Goal: Task Accomplishment & Management: Manage account settings

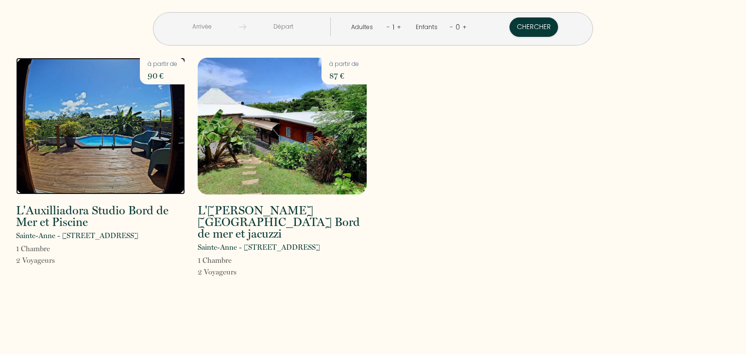
click at [111, 89] on img at bounding box center [100, 126] width 169 height 137
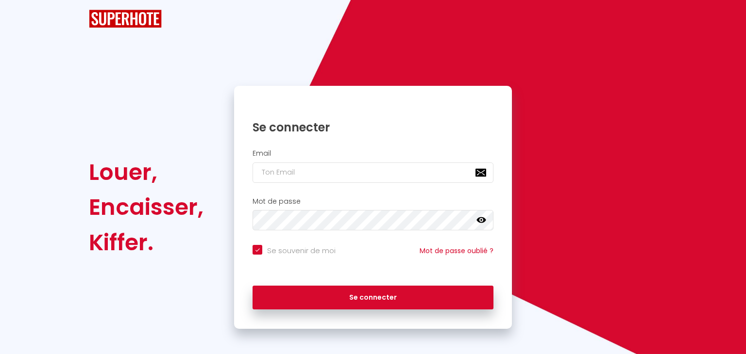
checkbox input "true"
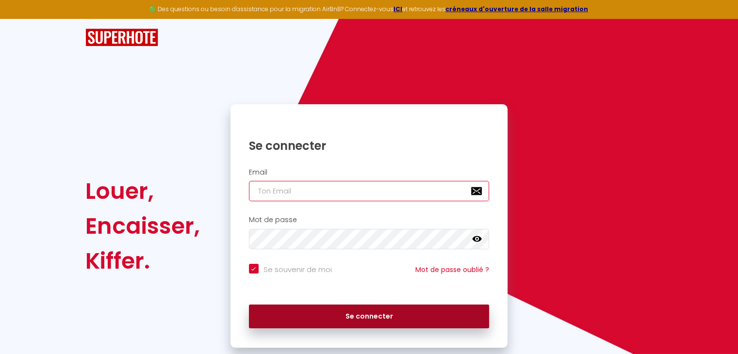
type input "[EMAIL_ADDRESS][DOMAIN_NAME]"
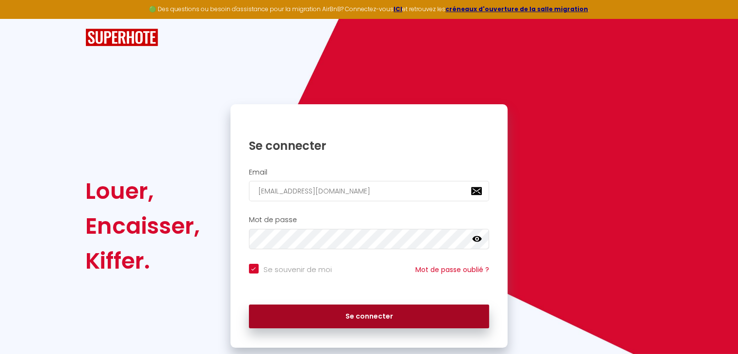
click at [324, 314] on button "Se connecter" at bounding box center [369, 317] width 241 height 24
checkbox input "true"
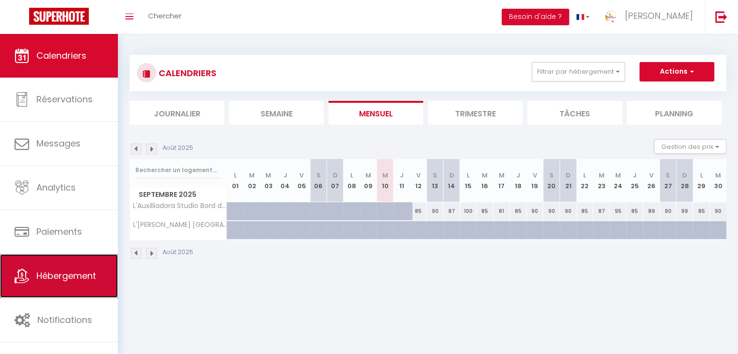
click at [62, 273] on span "Hébergement" at bounding box center [66, 276] width 60 height 12
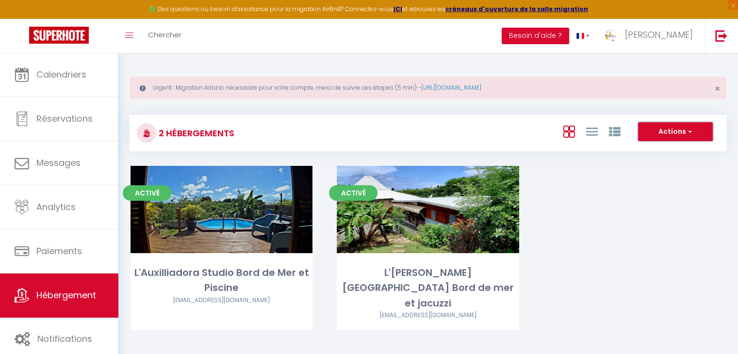
click at [694, 135] on button "Actions" at bounding box center [675, 131] width 75 height 19
click at [590, 134] on icon at bounding box center [592, 132] width 12 height 12
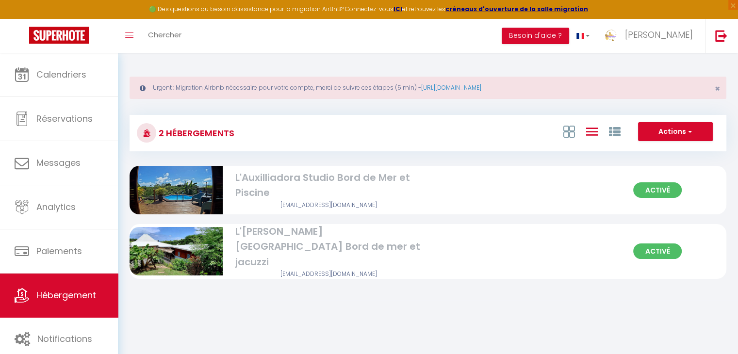
click at [418, 199] on div "L'Auxilliadora Studio Bord de Mer et Piscine" at bounding box center [328, 185] width 186 height 31
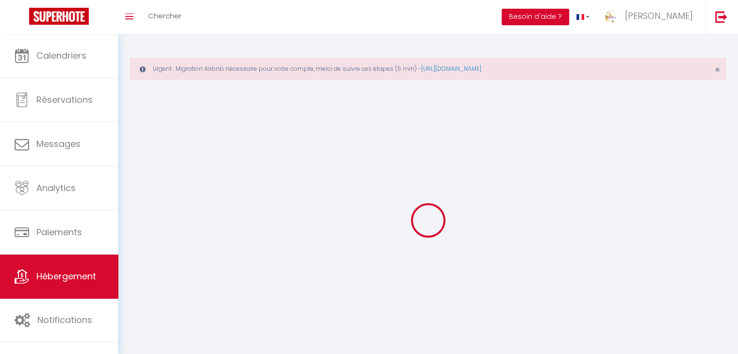
select select
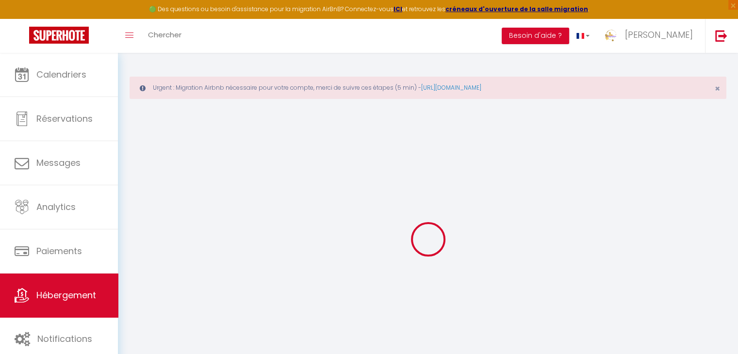
select select
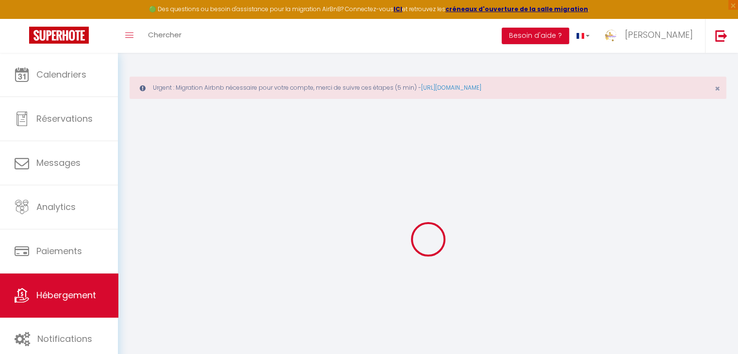
select select
checkbox input "false"
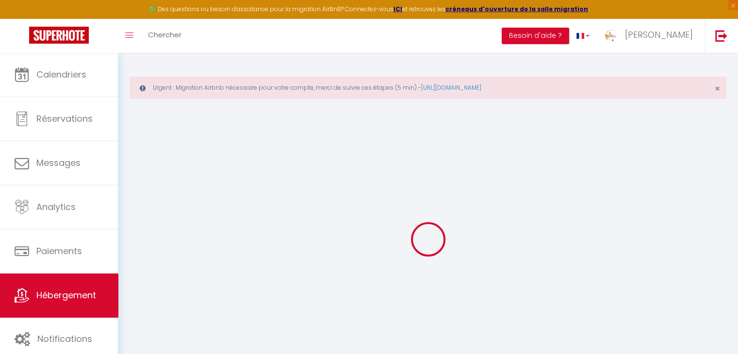
select select
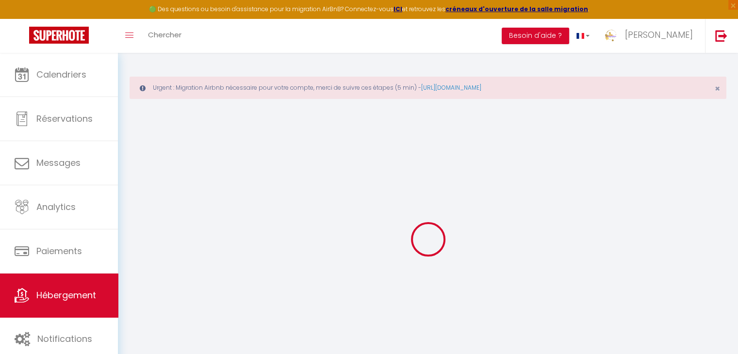
select select
checkbox input "false"
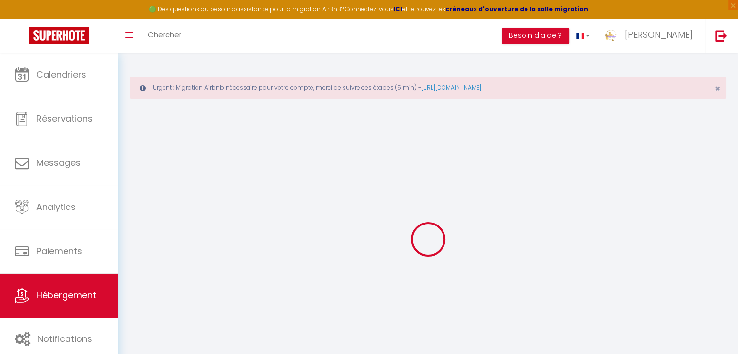
checkbox input "false"
select select
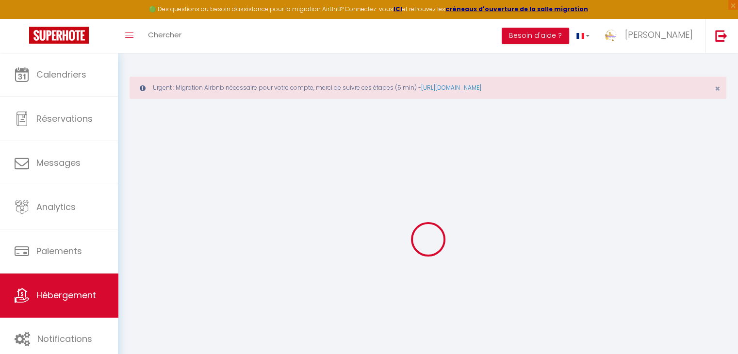
select select
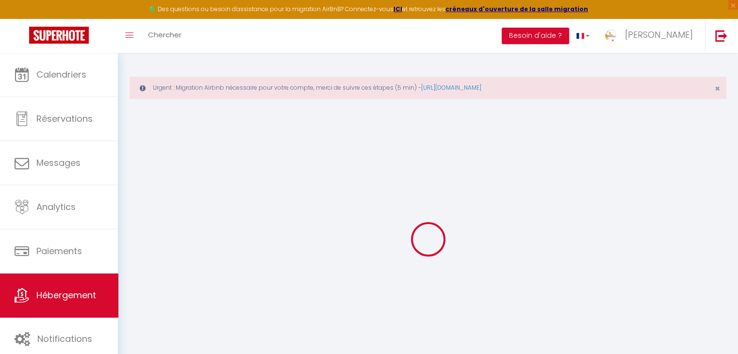
checkbox input "false"
select select
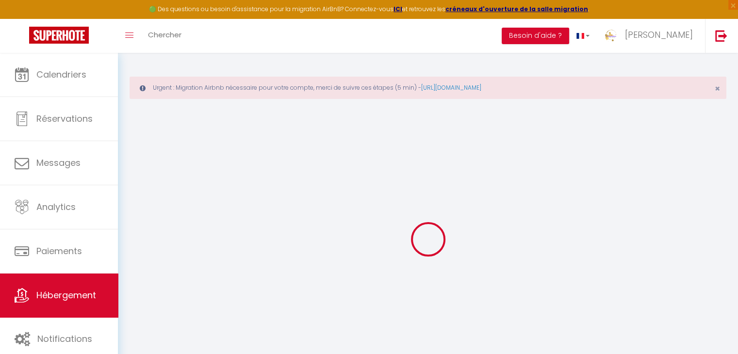
select select
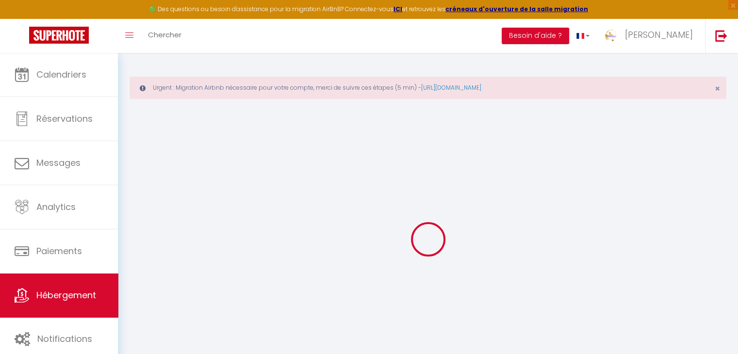
select select
checkbox input "false"
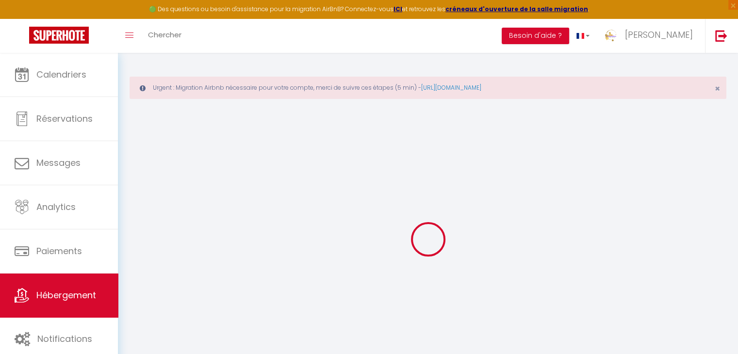
checkbox input "false"
select select
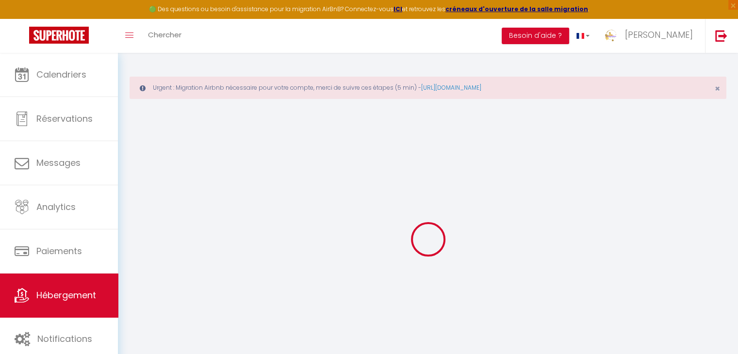
select select
checkbox input "false"
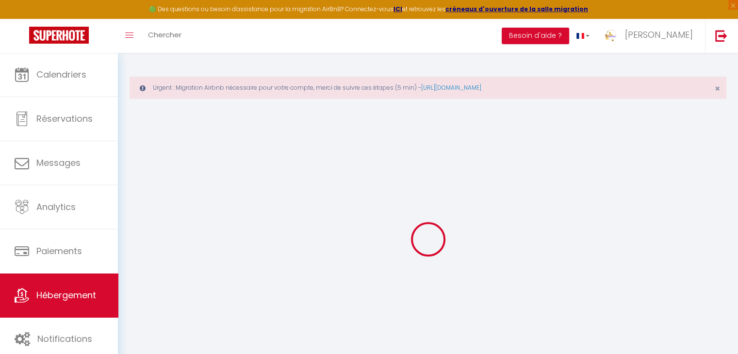
checkbox input "false"
select select
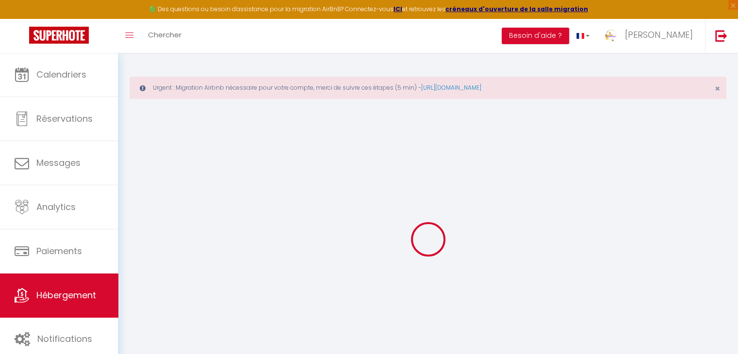
type input "L'Auxilliadora Studio Bord de Mer et Piscine"
type input "[PERSON_NAME]"
select select
select select "2"
type input "90"
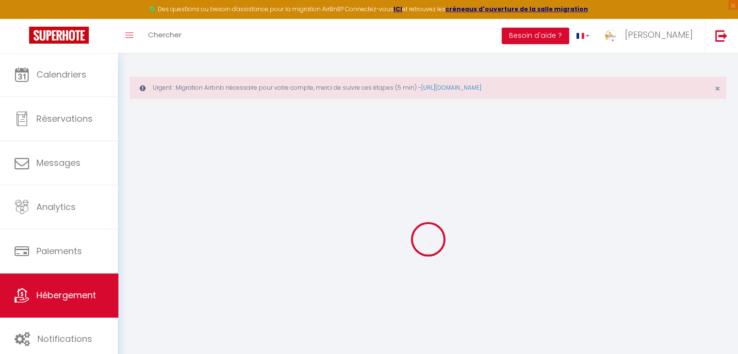
type input "5"
type input "55"
type input "5"
type input "0"
type input "250"
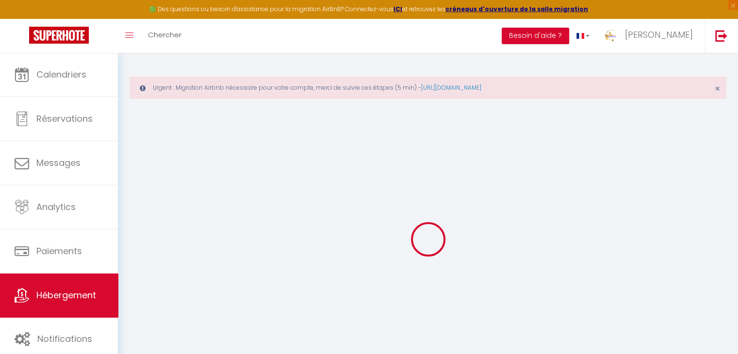
select select
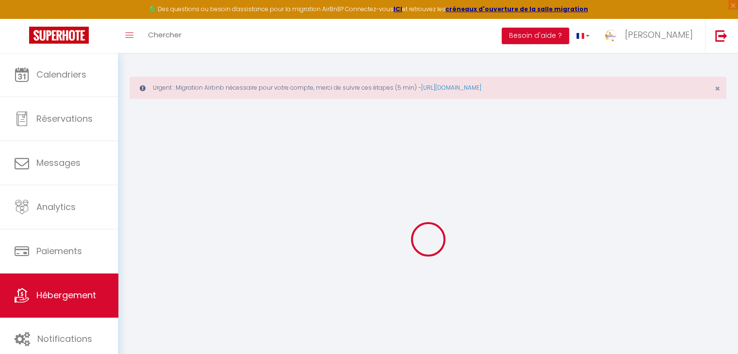
type input "501 Rue du Littoral"
type input "97180"
type input "Sainte-Anne"
select select "88"
type input "[EMAIL_ADDRESS][DOMAIN_NAME]"
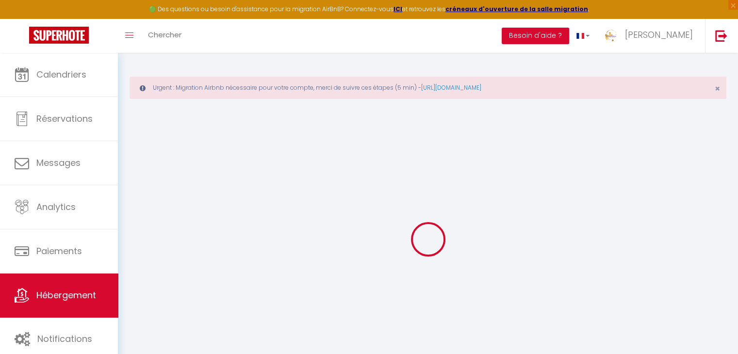
select select "11037"
checkbox input "false"
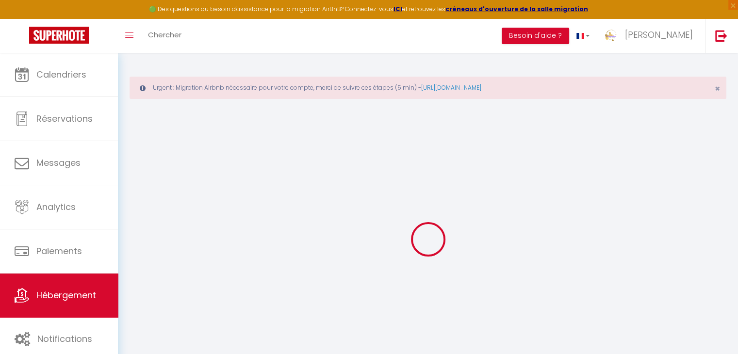
radio input "true"
select select
type input "0"
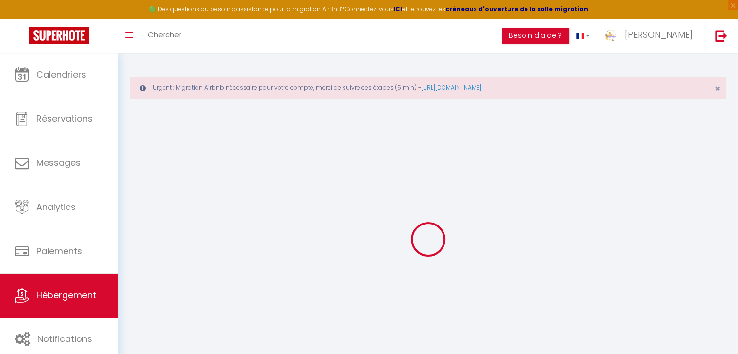
type input "0"
select select
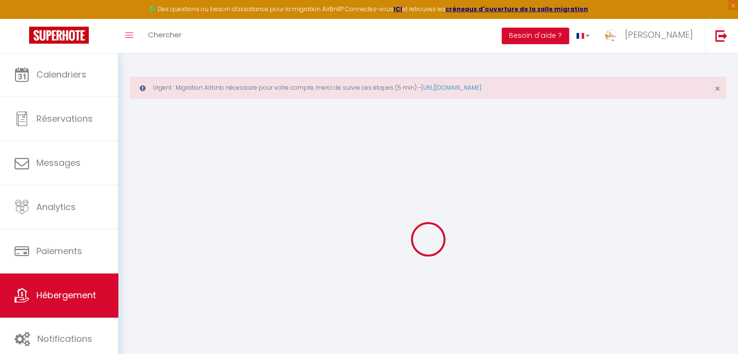
select select
checkbox input "false"
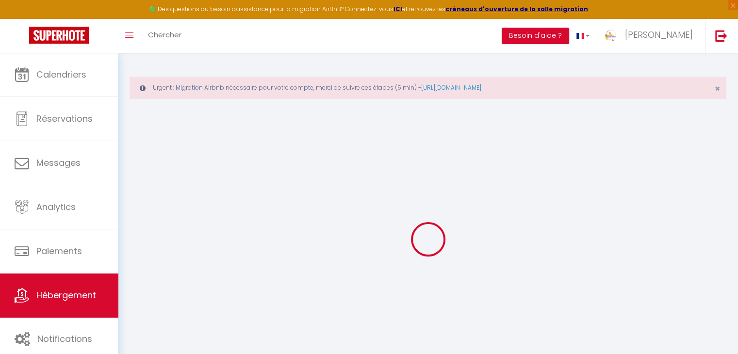
checkbox input "false"
select select
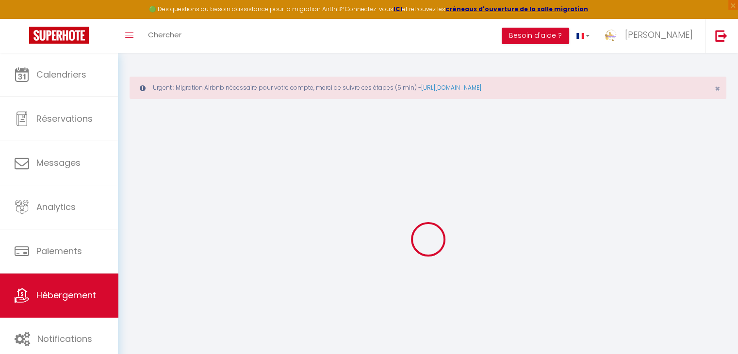
select select
checkbox input "false"
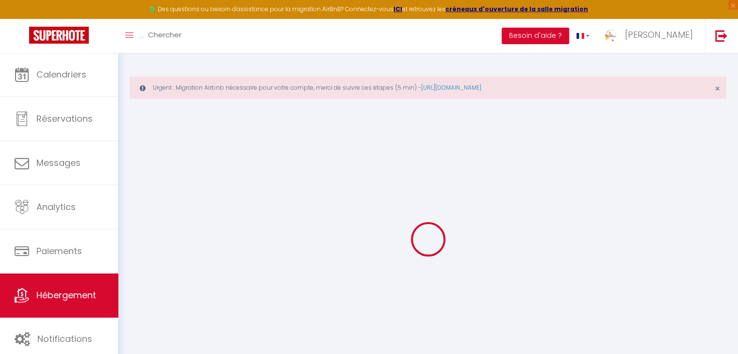
checkbox input "false"
select select
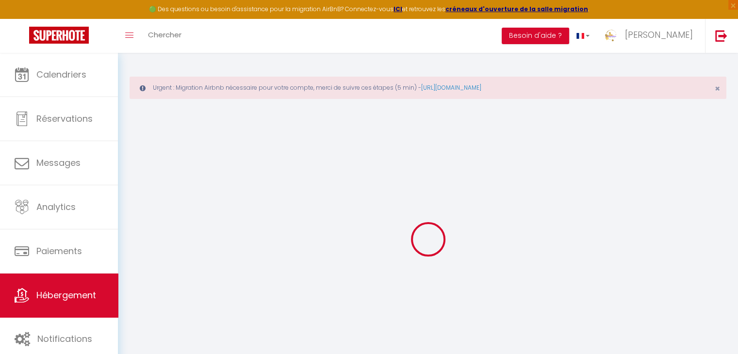
select select
checkbox input "false"
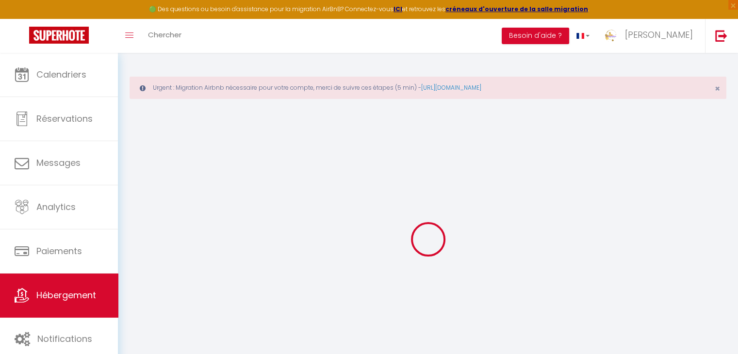
checkbox input "false"
select select
checkbox input "false"
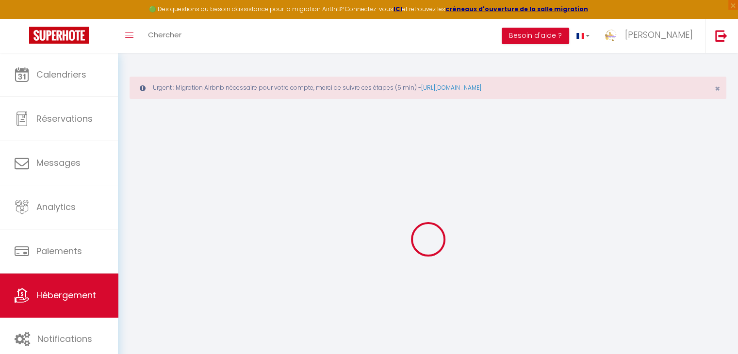
checkbox input "false"
select select "17:00"
select select "21:00"
select select "11:00"
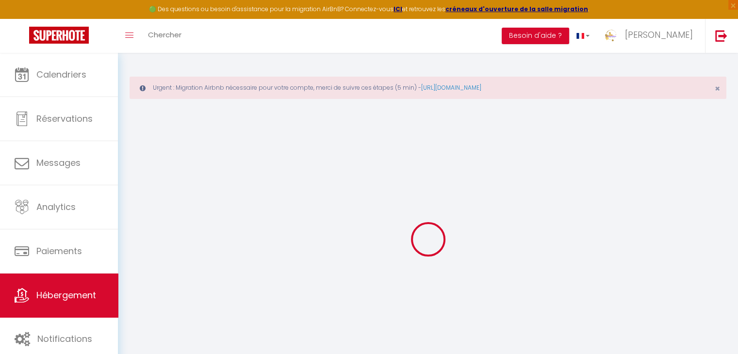
select select "30"
select select "120"
select select
checkbox input "false"
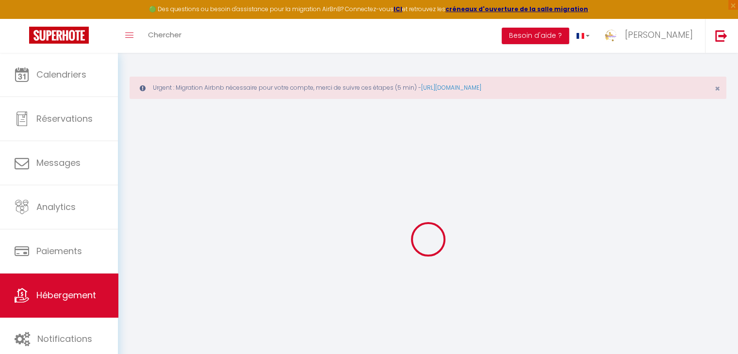
checkbox input "false"
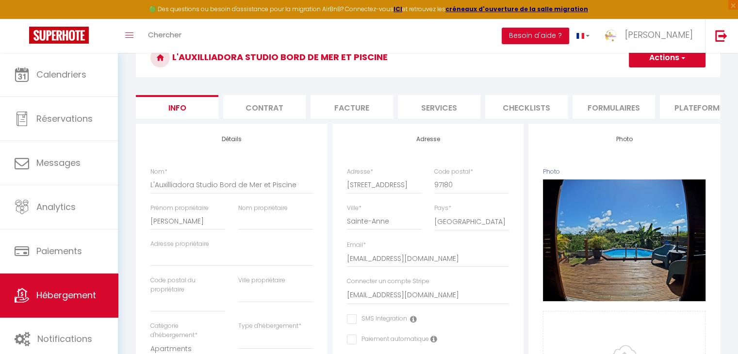
scroll to position [97, 0]
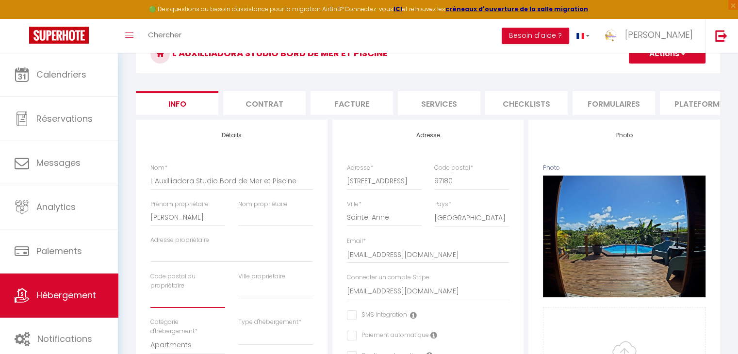
click at [156, 302] on input "text" at bounding box center [188, 299] width 75 height 17
type input "9"
select select
checkbox input "false"
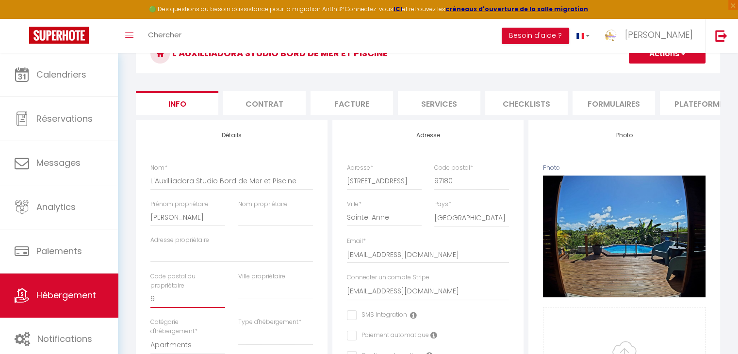
checkbox input "false"
type input "97"
select select
checkbox input "false"
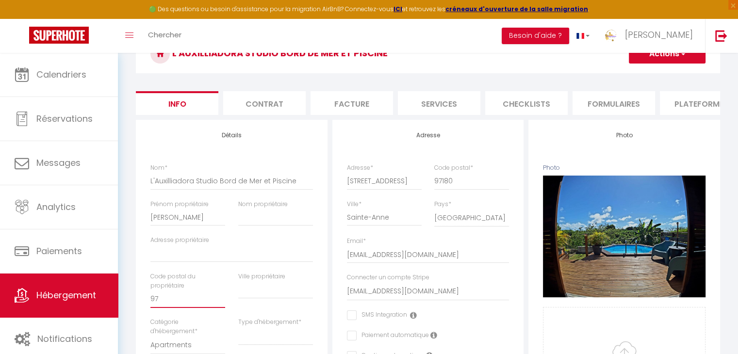
checkbox input "false"
type input "971"
select select
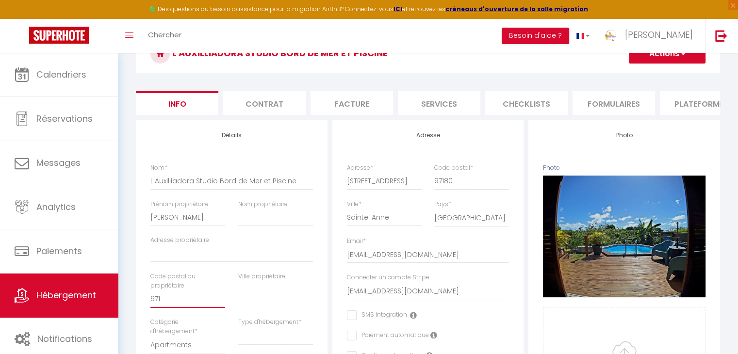
checkbox input "false"
type input "9718"
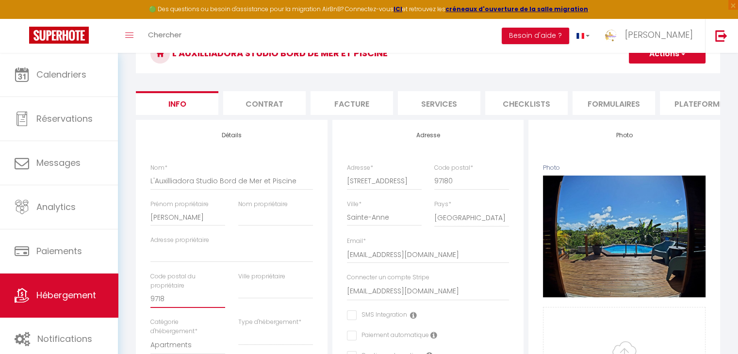
select select
checkbox input "false"
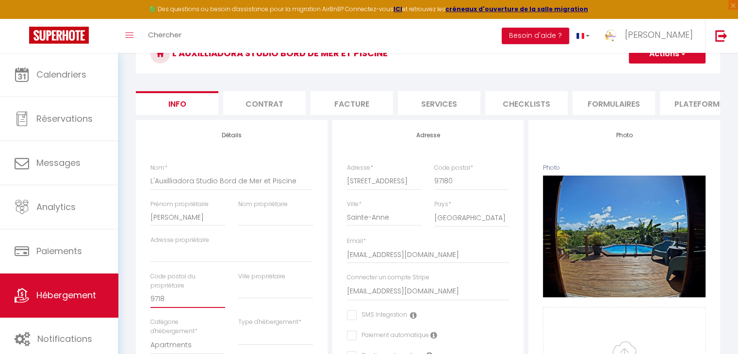
type input "97180"
select select
checkbox input "false"
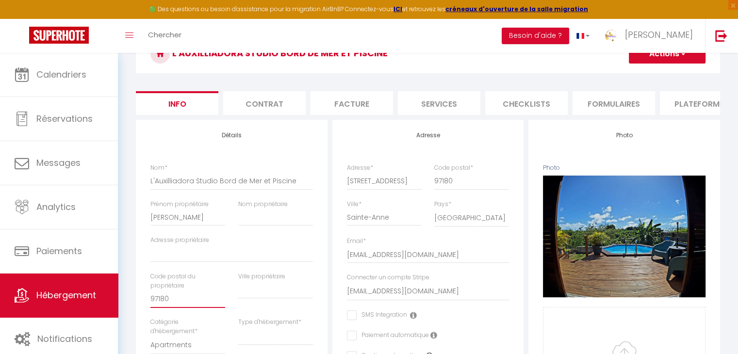
checkbox input "false"
type input "97180"
click at [247, 299] on input "text" at bounding box center [275, 290] width 75 height 17
type input "s"
select select
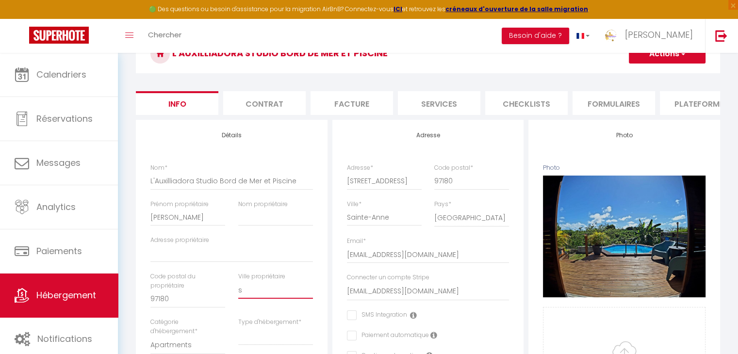
checkbox input "false"
type input "sa"
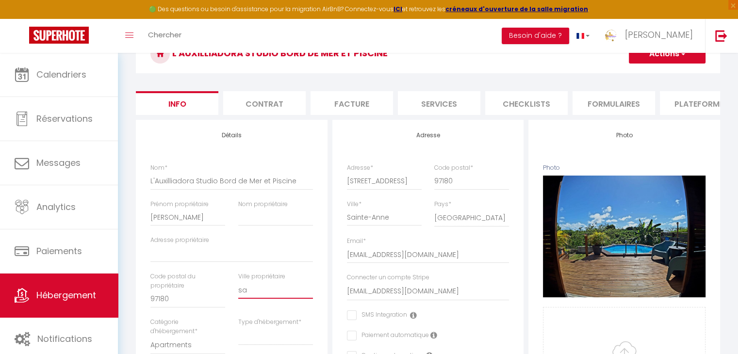
select select
checkbox input "false"
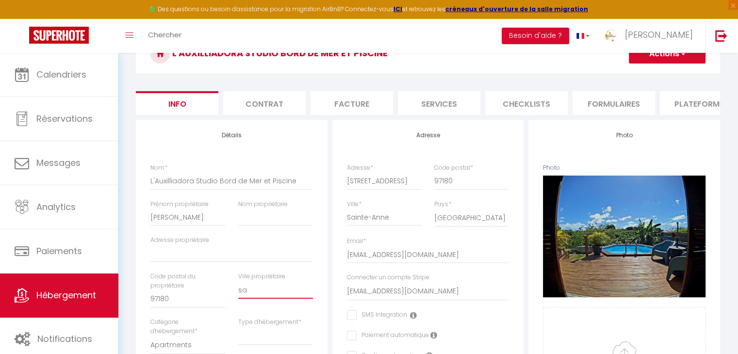
type input "sai"
select select
checkbox input "false"
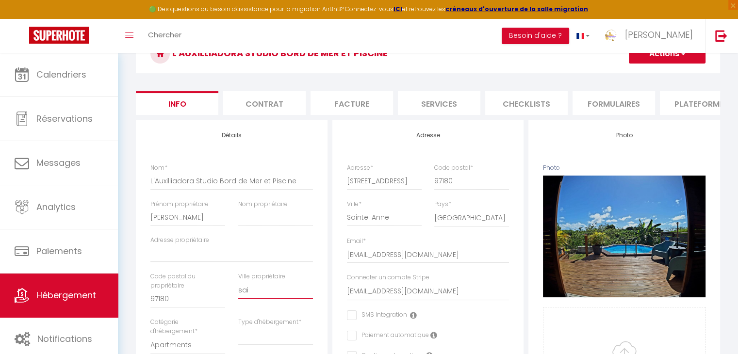
checkbox input "false"
type input "sain"
select select
checkbox input "false"
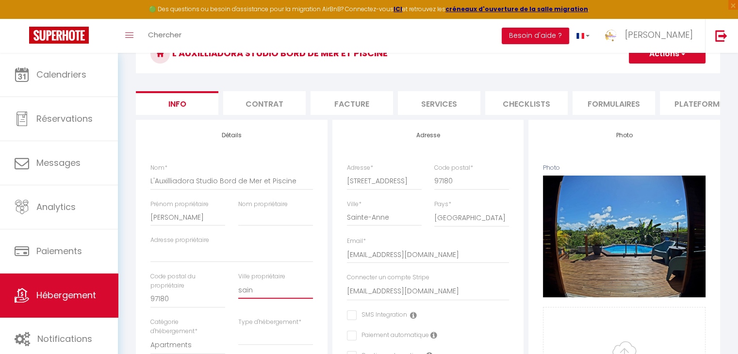
checkbox input "false"
type input "saint"
select select
checkbox input "false"
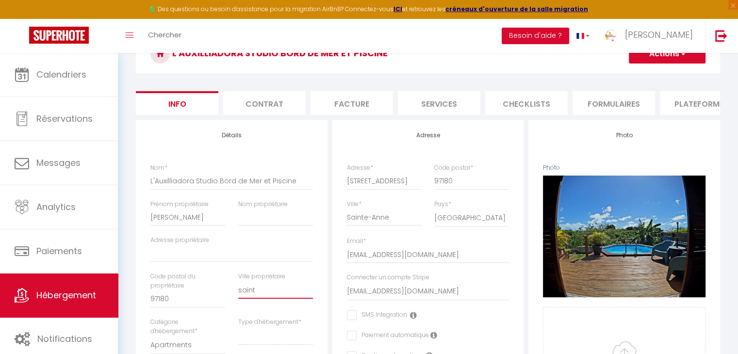
checkbox input "false"
click at [262, 226] on input "Nom propriétaire" at bounding box center [275, 217] width 75 height 17
click at [165, 263] on input "Adresse propriétaire" at bounding box center [232, 253] width 163 height 17
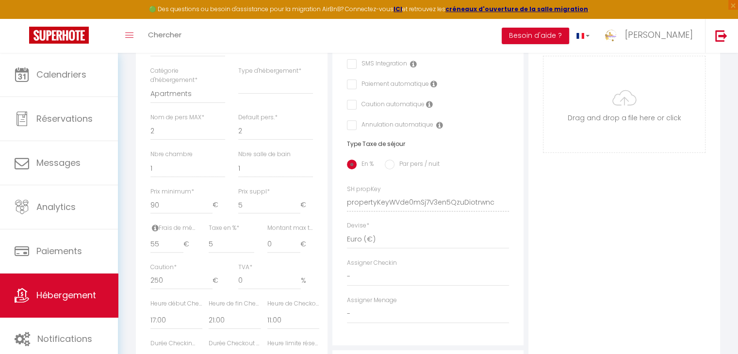
scroll to position [350, 0]
click at [167, 213] on input "90" at bounding box center [182, 204] width 62 height 17
click at [240, 211] on input "5" at bounding box center [269, 204] width 62 height 17
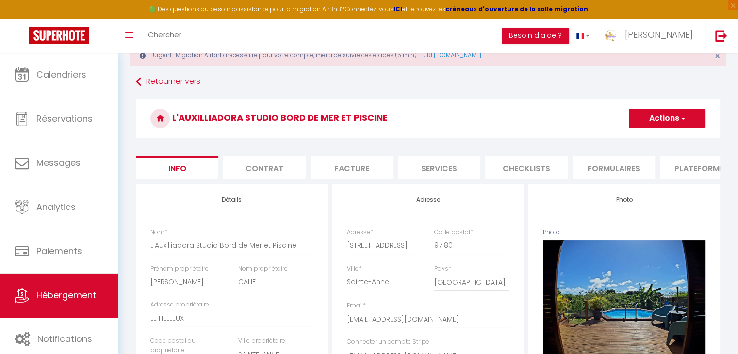
scroll to position [0, 0]
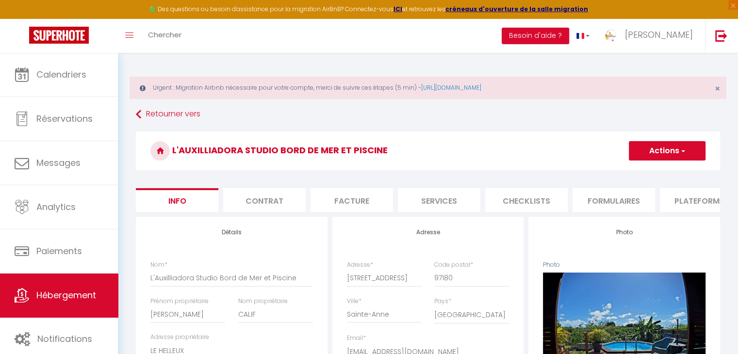
click at [685, 150] on span "button" at bounding box center [683, 151] width 6 height 10
click at [637, 175] on input "Enregistrer" at bounding box center [629, 172] width 36 height 10
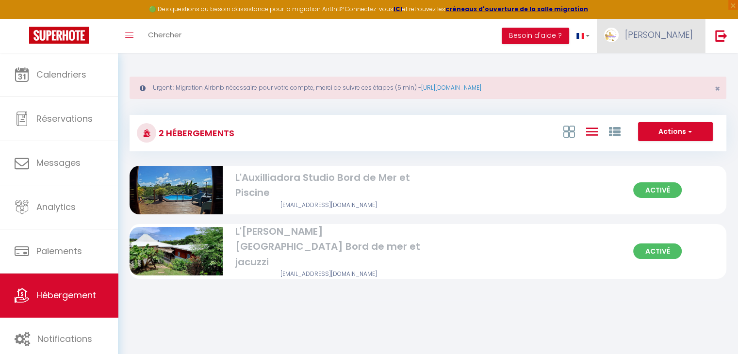
click at [656, 44] on link "[PERSON_NAME]" at bounding box center [651, 36] width 108 height 34
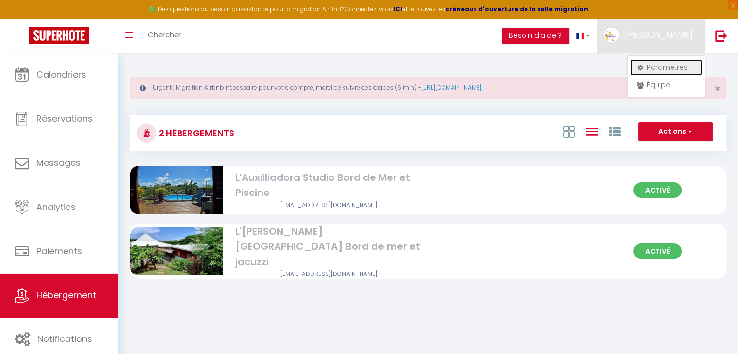
click at [652, 64] on link "Paramètres" at bounding box center [667, 67] width 72 height 17
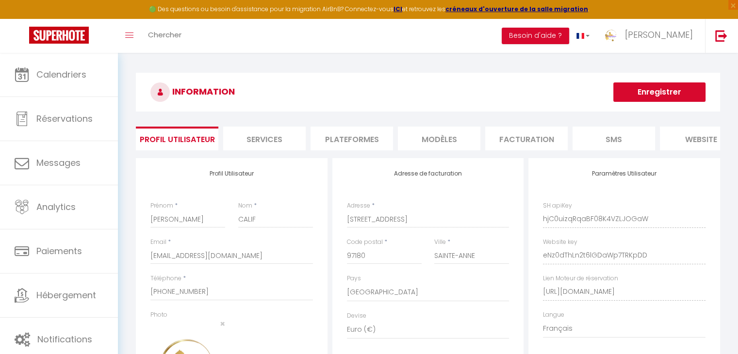
click at [334, 138] on li "Plateformes" at bounding box center [352, 139] width 83 height 24
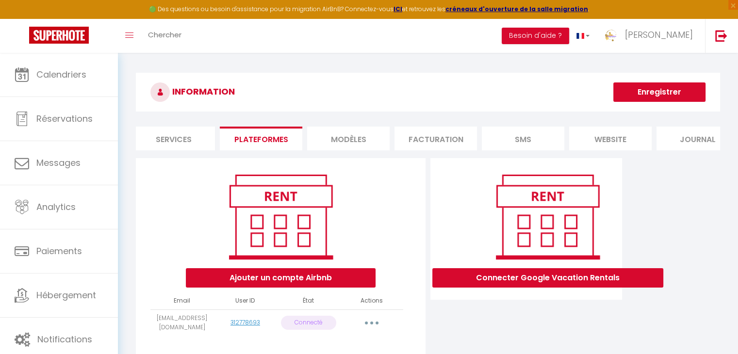
scroll to position [0, 115]
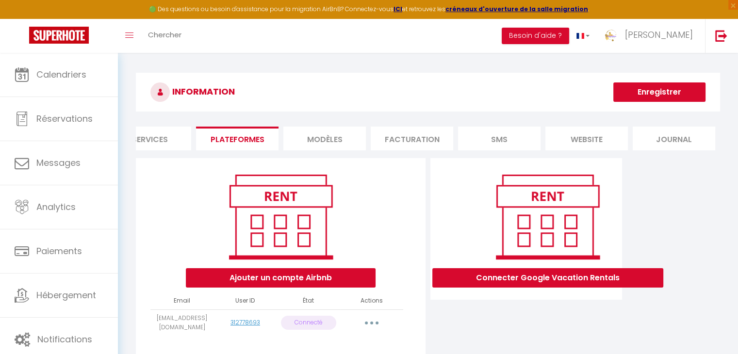
click at [134, 156] on div "INFORMATION Enregistrer Profil Utilisateur Services Plateformes MODÈLES Factura…" at bounding box center [428, 219] width 597 height 292
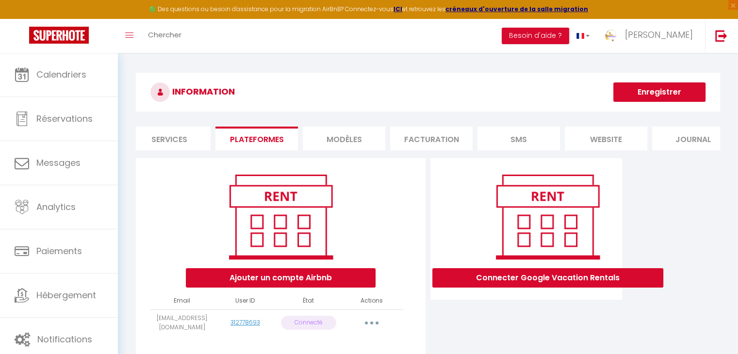
click at [169, 130] on li "Services" at bounding box center [169, 139] width 83 height 24
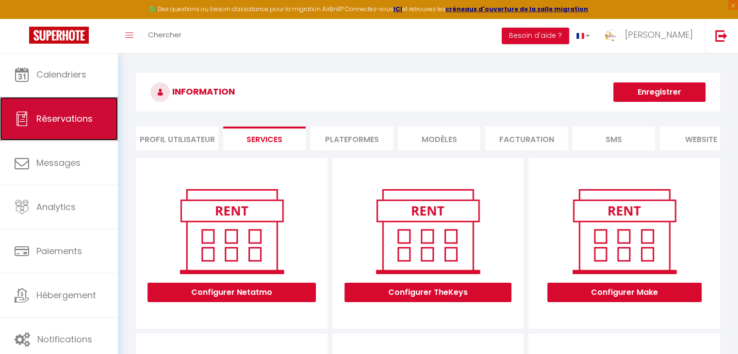
click at [83, 100] on link "Réservations" at bounding box center [59, 119] width 118 height 44
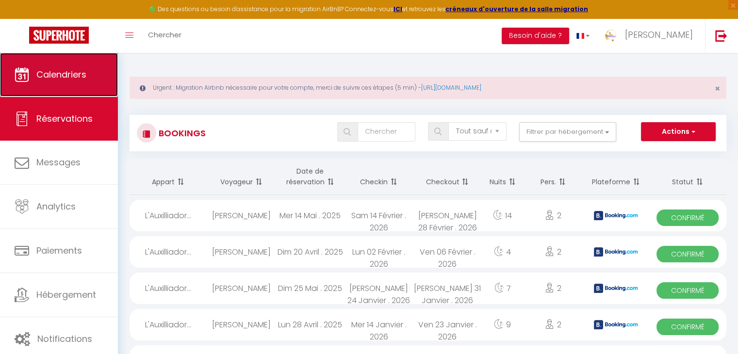
click at [77, 80] on span "Calendriers" at bounding box center [61, 74] width 50 height 12
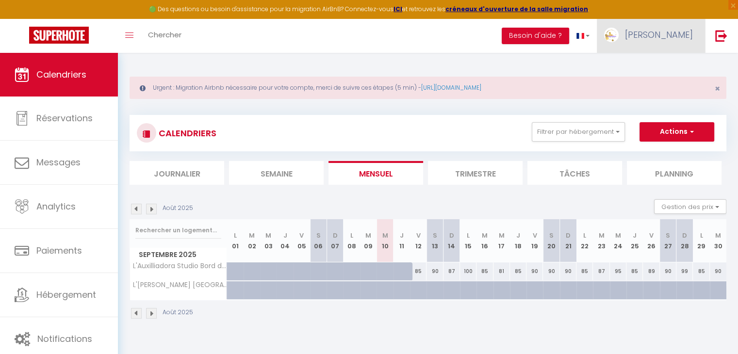
click at [672, 33] on span "[PERSON_NAME]" at bounding box center [659, 35] width 68 height 12
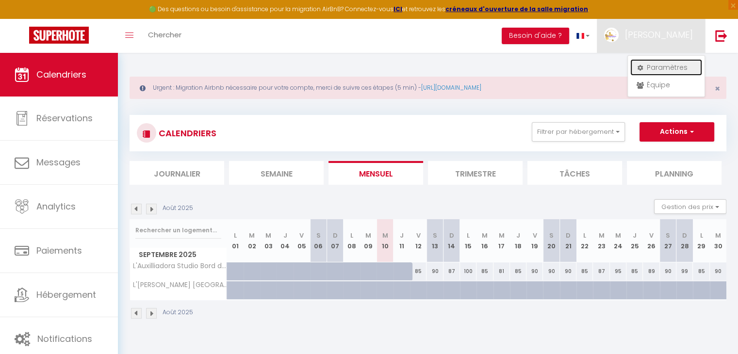
click at [662, 65] on link "Paramètres" at bounding box center [667, 67] width 72 height 17
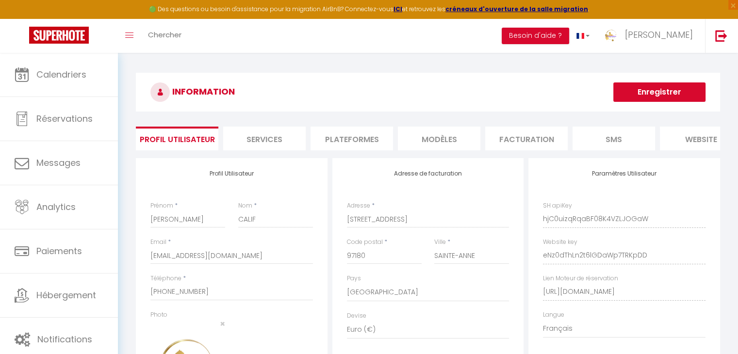
click at [378, 150] on li "Plateformes" at bounding box center [352, 139] width 83 height 24
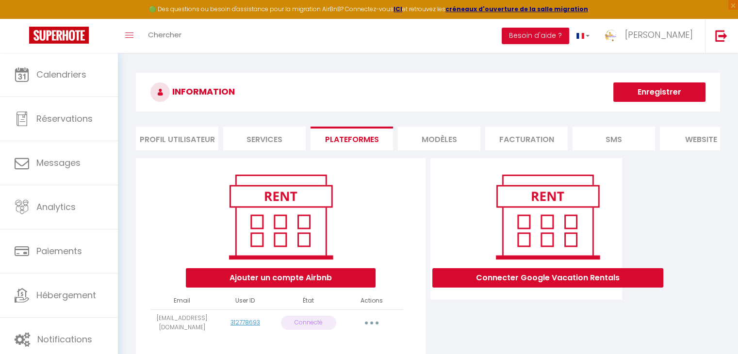
click at [470, 138] on li "MODÈLES" at bounding box center [439, 139] width 83 height 24
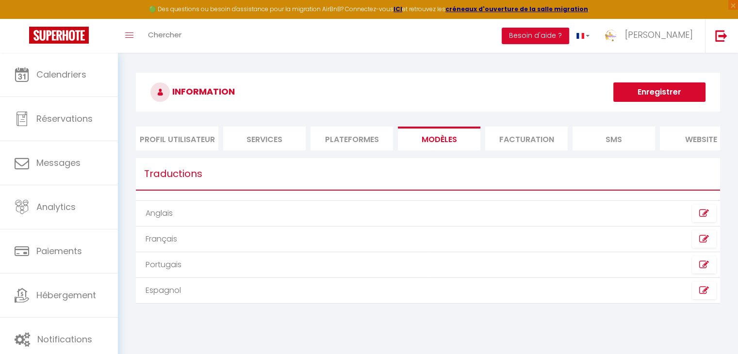
click at [516, 141] on li "Facturation" at bounding box center [526, 139] width 83 height 24
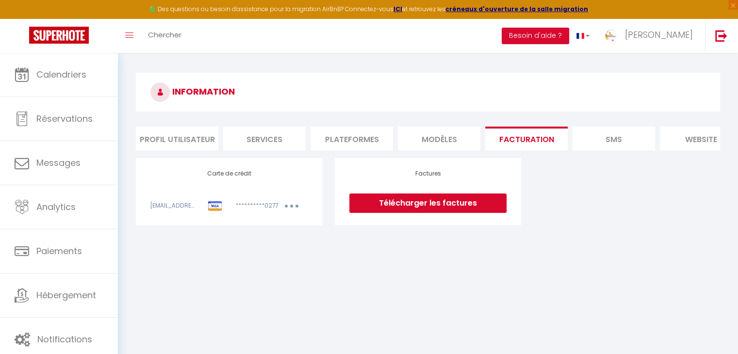
click at [603, 134] on li "SMS" at bounding box center [614, 139] width 83 height 24
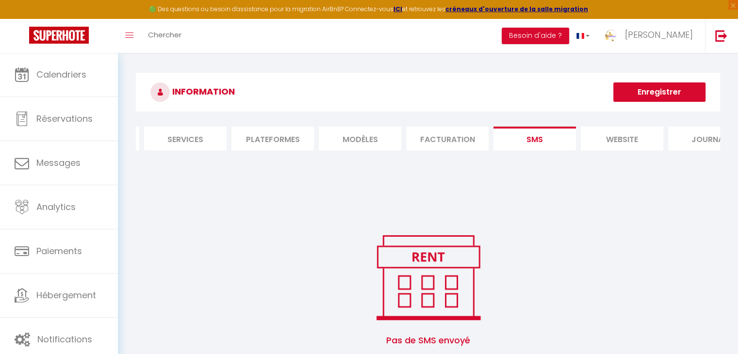
scroll to position [0, 115]
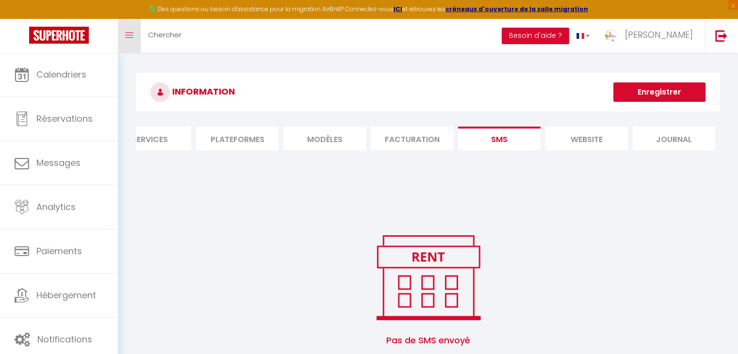
click at [132, 47] on link "Toggle menubar" at bounding box center [129, 36] width 23 height 34
click at [133, 36] on icon "Toggle menubar" at bounding box center [129, 36] width 8 height 6
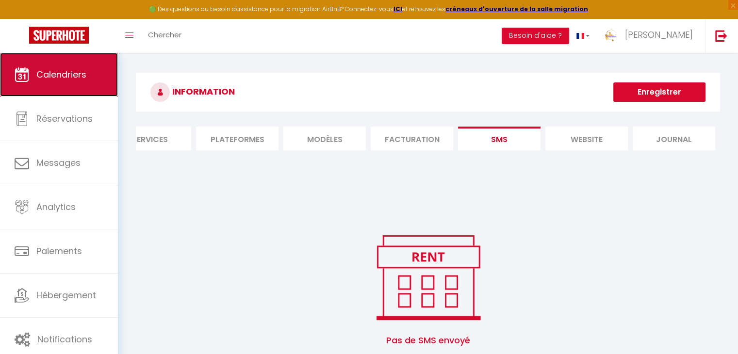
click at [62, 74] on span "Calendriers" at bounding box center [61, 74] width 50 height 12
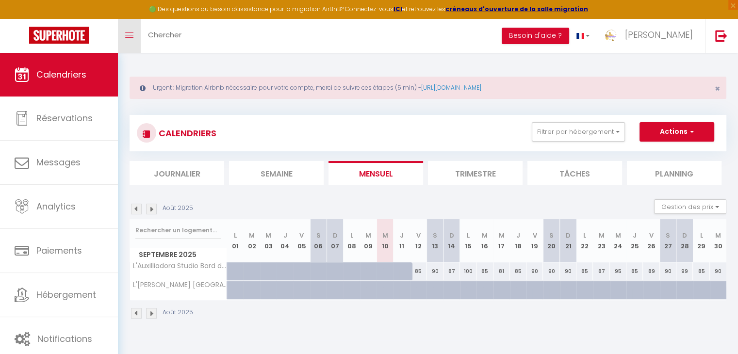
click at [124, 35] on link "Toggle menubar" at bounding box center [129, 36] width 23 height 34
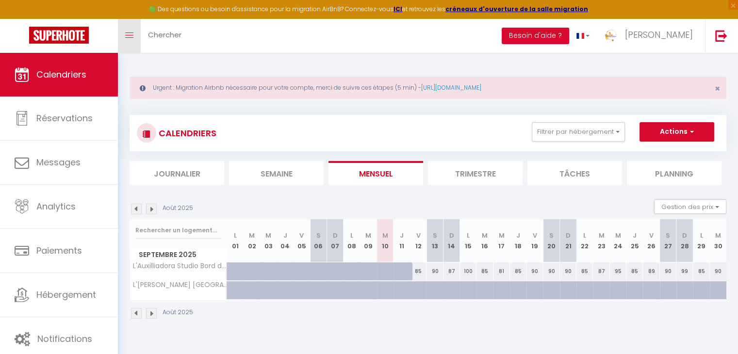
click at [124, 35] on link "Toggle menubar" at bounding box center [129, 36] width 23 height 34
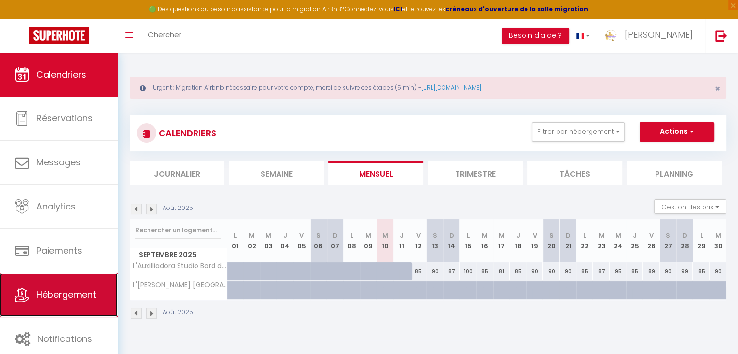
click at [96, 286] on link "Hébergement" at bounding box center [59, 295] width 118 height 44
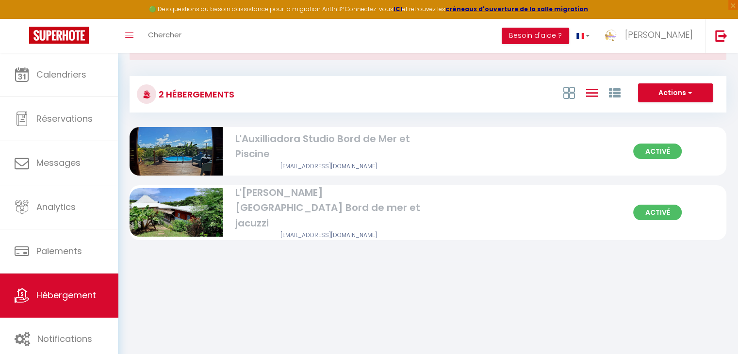
scroll to position [52, 0]
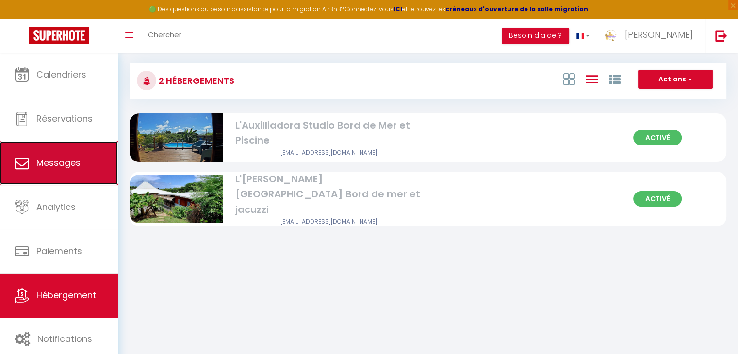
click at [59, 166] on span "Messages" at bounding box center [58, 163] width 44 height 12
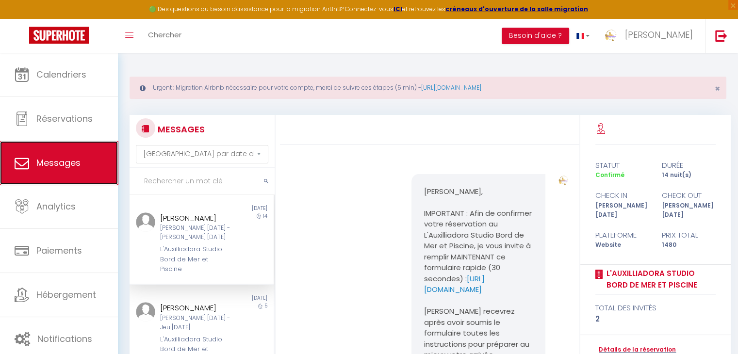
scroll to position [121, 0]
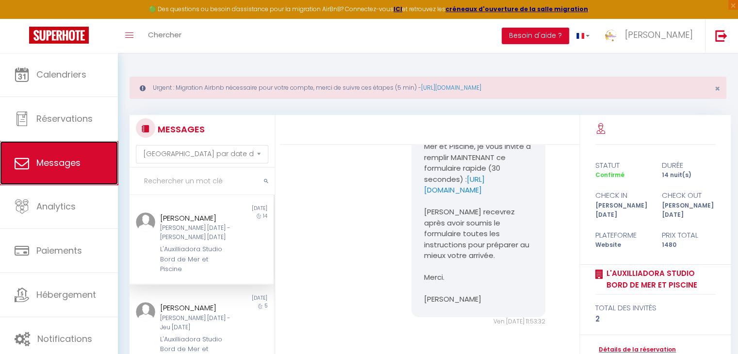
click at [58, 158] on span "Messages" at bounding box center [58, 163] width 44 height 12
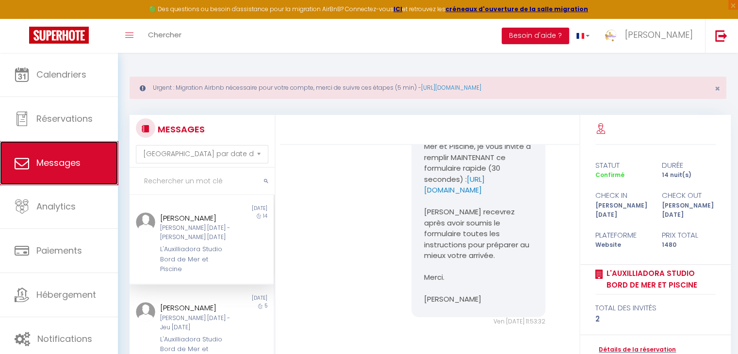
click at [58, 158] on span "Messages" at bounding box center [58, 163] width 44 height 12
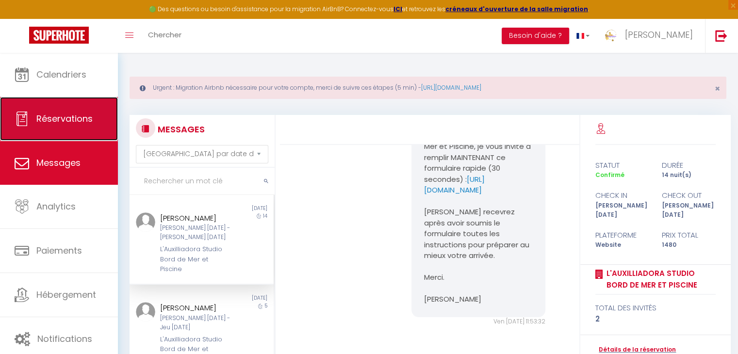
click at [59, 117] on span "Réservations" at bounding box center [64, 119] width 56 height 12
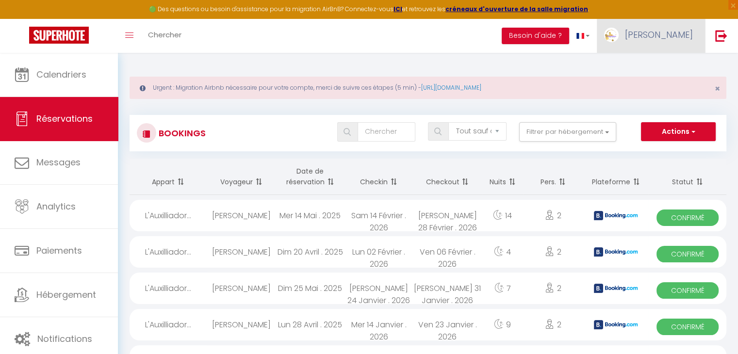
click at [653, 33] on link "[PERSON_NAME]" at bounding box center [651, 36] width 108 height 34
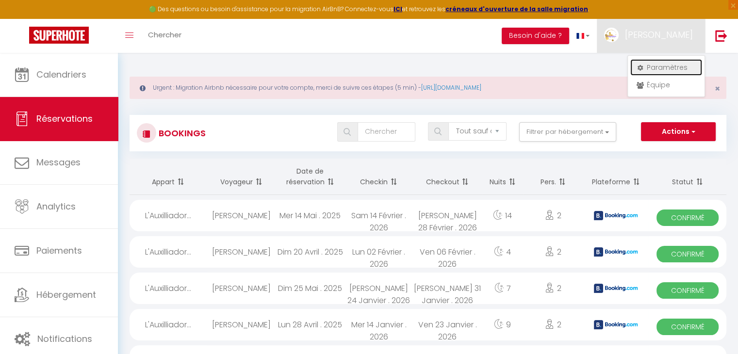
click at [652, 68] on link "Paramètres" at bounding box center [667, 67] width 72 height 17
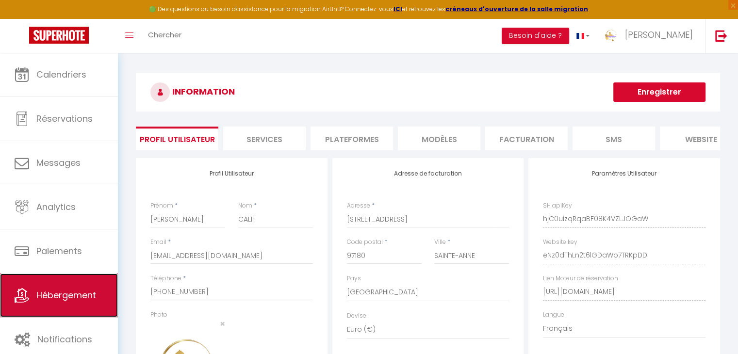
click at [39, 304] on link "Hébergement" at bounding box center [59, 296] width 118 height 44
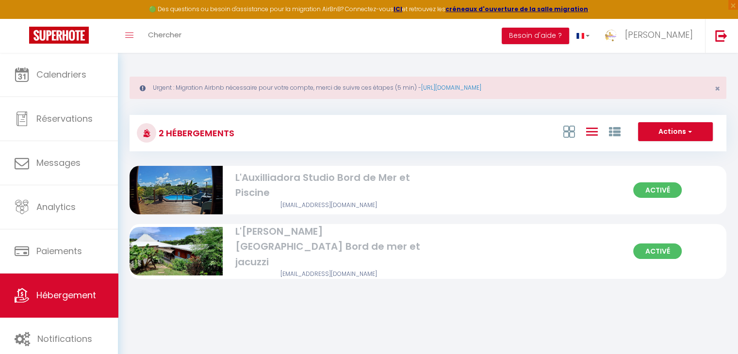
click at [245, 187] on div "L'Auxilliadora Studio Bord de Mer et Piscine" at bounding box center [328, 185] width 186 height 31
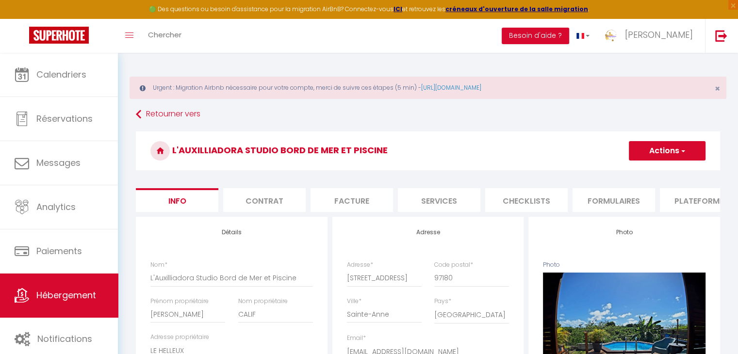
click at [694, 206] on li "Plateformes" at bounding box center [701, 200] width 83 height 24
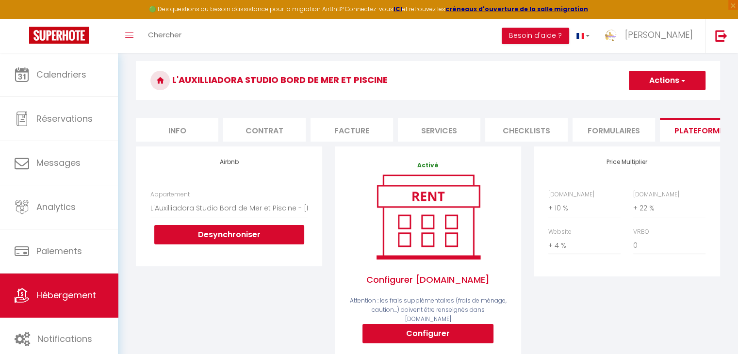
scroll to position [78, 0]
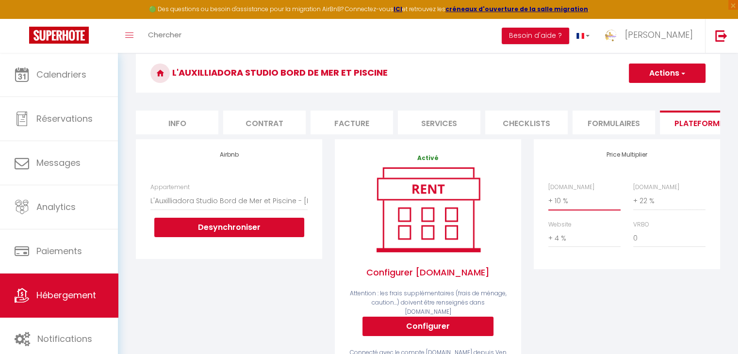
click at [564, 205] on select "0 + 1 % + 2 % + 3 % + 4 % + 5 % + 6 % + 7 % + 8 % + 9 %" at bounding box center [585, 201] width 72 height 18
click at [549, 199] on select "0 + 1 % + 2 % + 3 % + 4 % + 5 % + 6 % + 7 % + 8 % + 9 %" at bounding box center [585, 201] width 72 height 18
click at [561, 247] on select "0 + 1 % + 2 % + 3 % + 4 % + 5 % + 6 % + 7 % + 8 % + 9 %" at bounding box center [585, 238] width 72 height 18
click at [549, 236] on select "0 + 1 % + 2 % + 3 % + 4 % + 5 % + 6 % + 7 % + 8 % + 9 %" at bounding box center [585, 238] width 72 height 18
click at [688, 78] on button "Actions" at bounding box center [667, 73] width 77 height 19
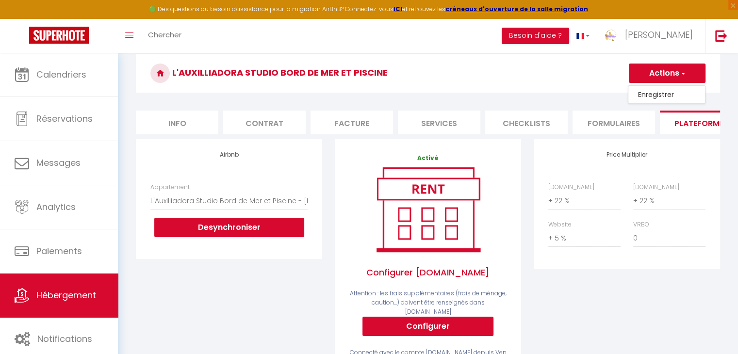
click at [670, 91] on link "Enregistrer" at bounding box center [667, 94] width 77 height 13
click at [685, 78] on button "Actions" at bounding box center [667, 73] width 77 height 19
click at [666, 90] on link "Enregistrer" at bounding box center [667, 94] width 77 height 13
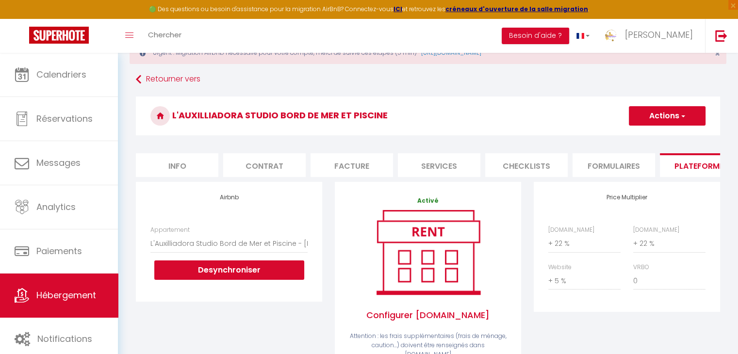
scroll to position [24, 0]
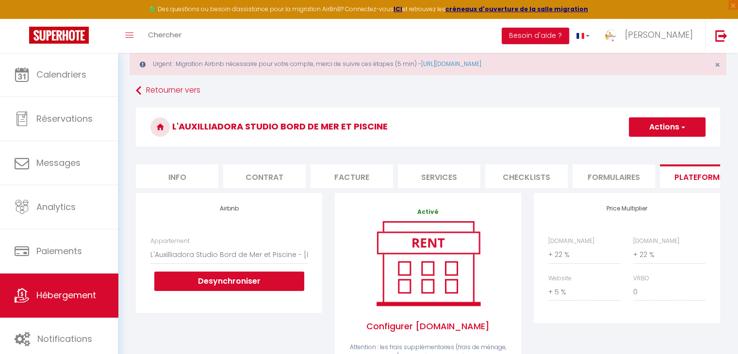
click at [652, 127] on button "Actions" at bounding box center [667, 126] width 77 height 19
click at [653, 146] on link "Enregistrer" at bounding box center [667, 148] width 77 height 13
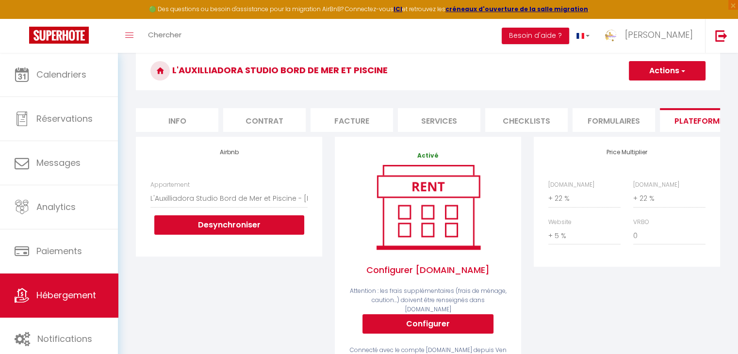
scroll to position [84, 0]
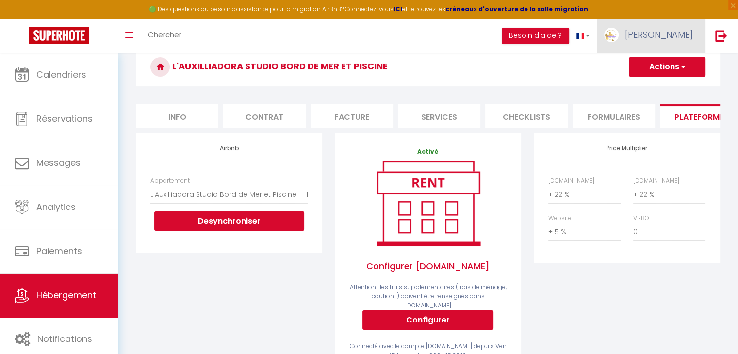
click at [682, 26] on link "[PERSON_NAME]" at bounding box center [651, 36] width 108 height 34
click at [656, 67] on link "Paramètres" at bounding box center [667, 67] width 72 height 17
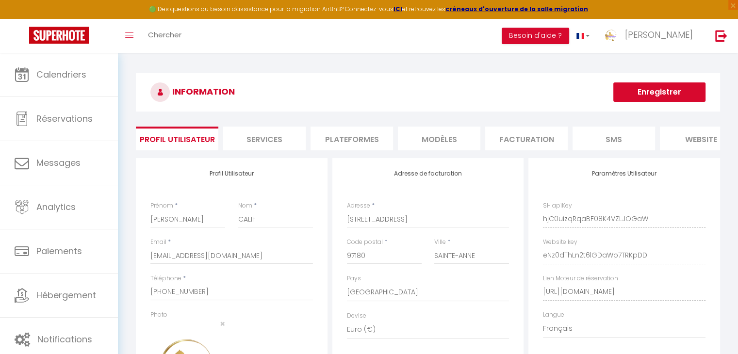
click at [368, 135] on li "Plateformes" at bounding box center [352, 139] width 83 height 24
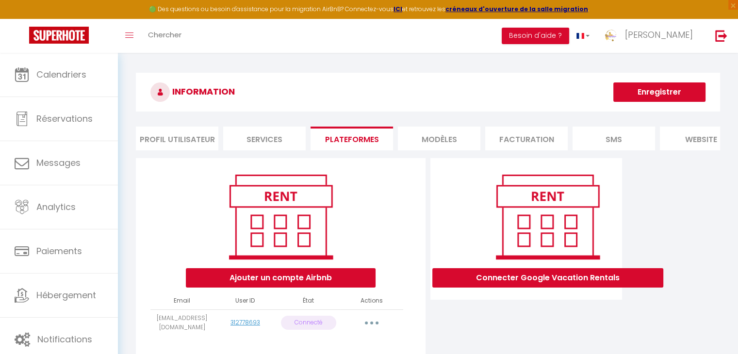
click at [368, 329] on button "button" at bounding box center [371, 324] width 27 height 16
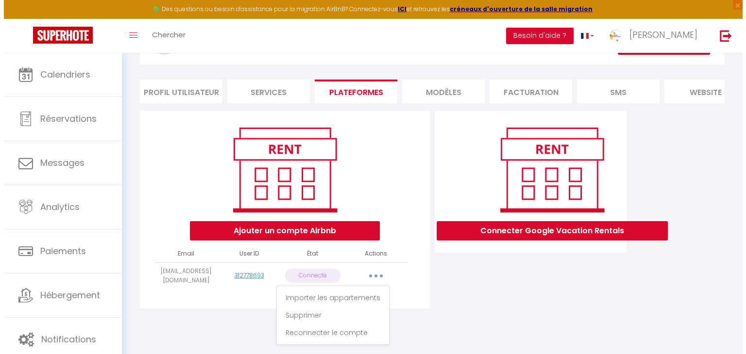
scroll to position [52, 0]
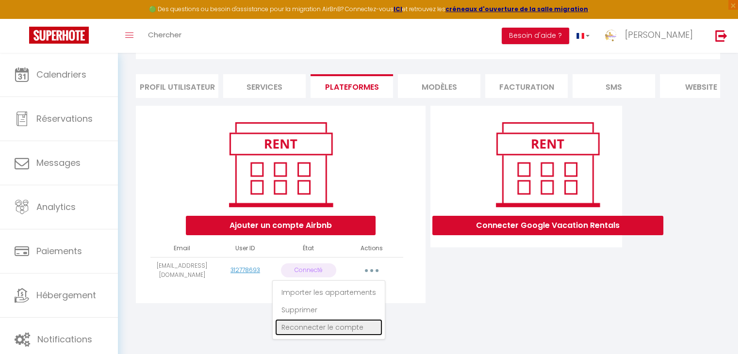
click at [312, 336] on link "Reconnecter le compte" at bounding box center [328, 327] width 107 height 17
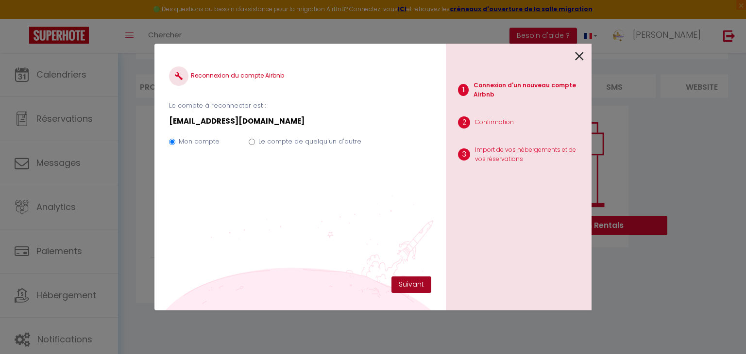
click at [412, 279] on button "Suivant" at bounding box center [411, 285] width 40 height 17
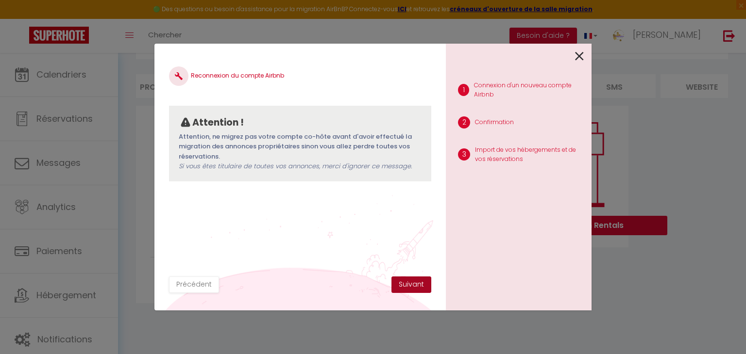
click at [412, 279] on button "Suivant" at bounding box center [411, 285] width 40 height 17
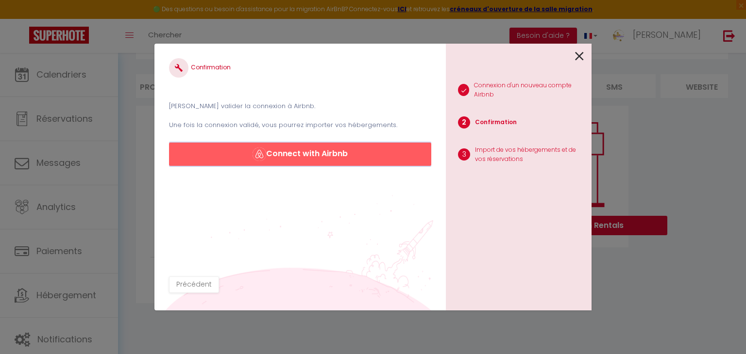
click at [353, 155] on button "Connect with Airbnb" at bounding box center [300, 154] width 262 height 23
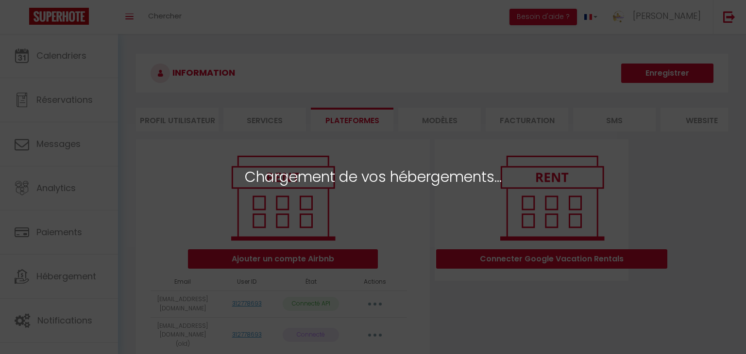
select select "54317"
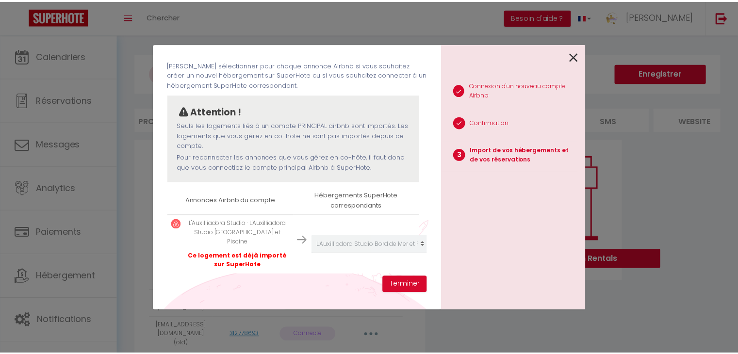
scroll to position [45, 0]
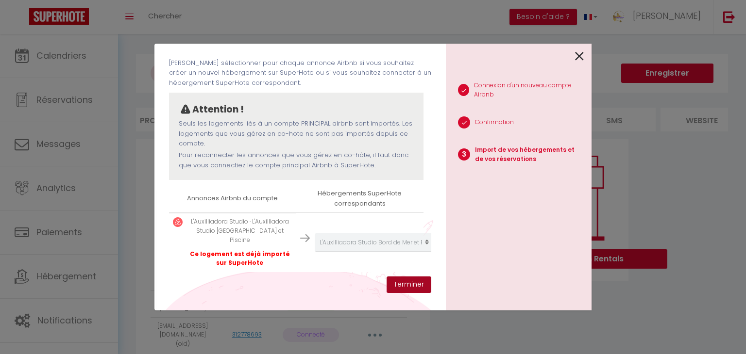
click at [394, 286] on button "Terminer" at bounding box center [408, 285] width 45 height 17
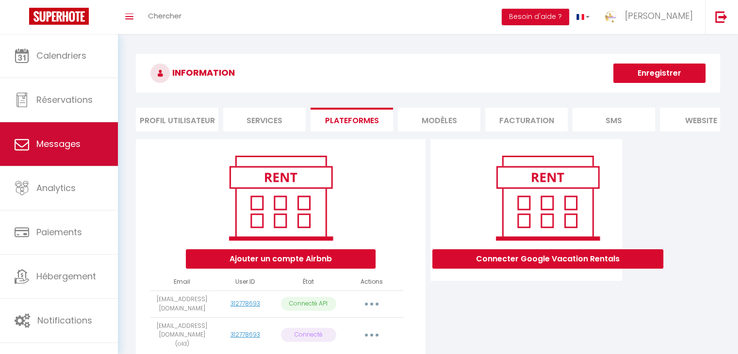
click at [83, 136] on link "Messages" at bounding box center [59, 144] width 118 height 44
select select "message"
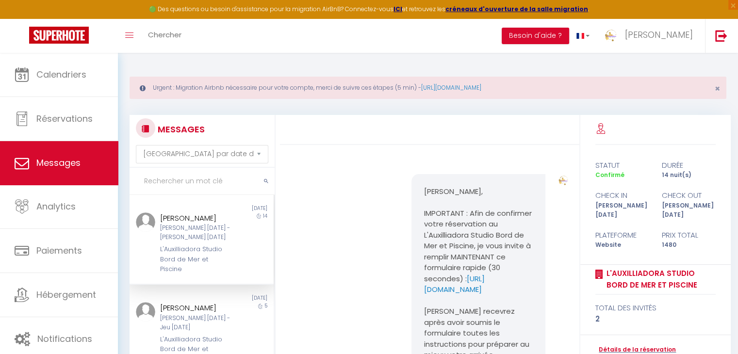
scroll to position [121, 0]
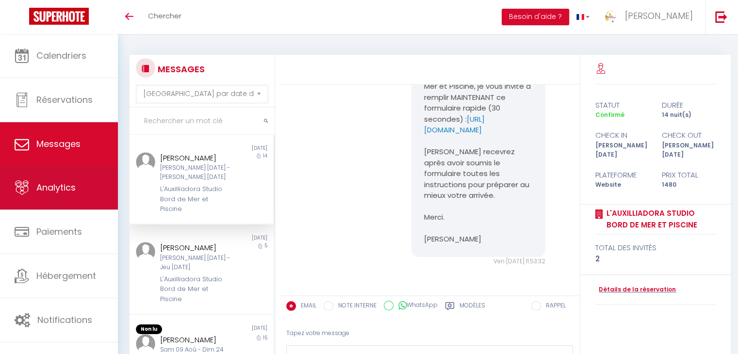
click at [56, 173] on link "Analytics" at bounding box center [59, 188] width 118 height 44
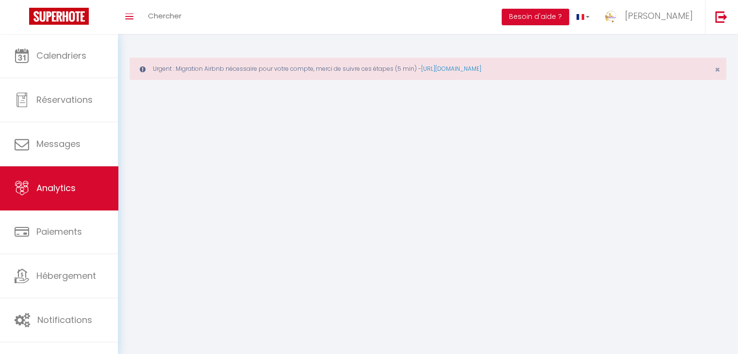
select select "2025"
select select "9"
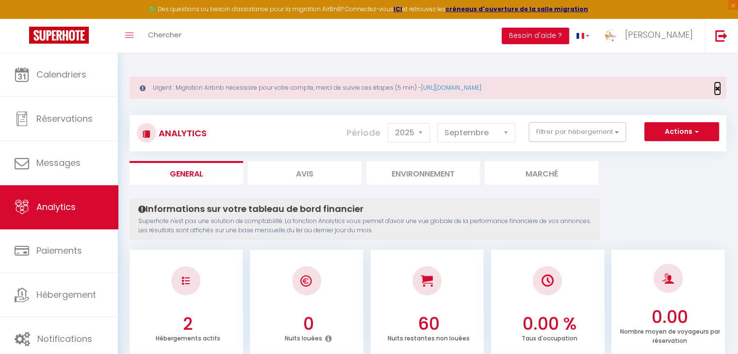
click at [715, 88] on span "×" at bounding box center [717, 89] width 5 height 12
